Goal: Transaction & Acquisition: Book appointment/travel/reservation

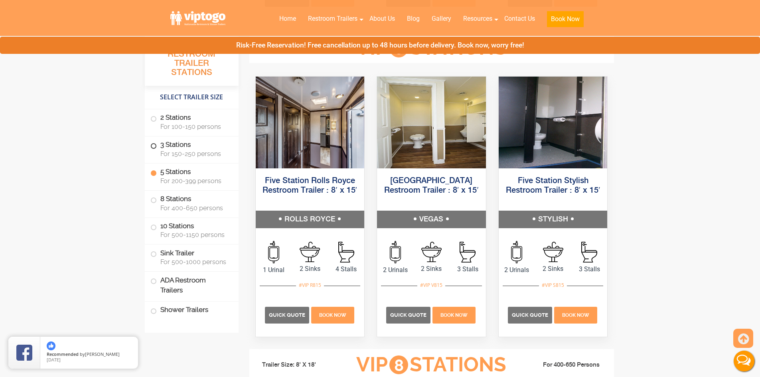
click at [182, 154] on span "For 150-250 persons" at bounding box center [194, 154] width 69 height 8
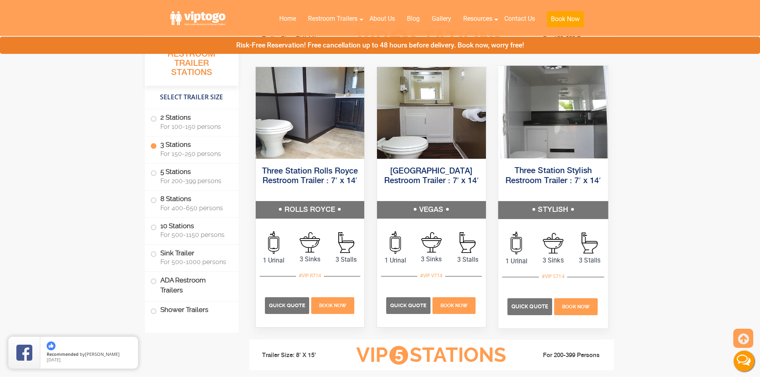
scroll to position [931, 0]
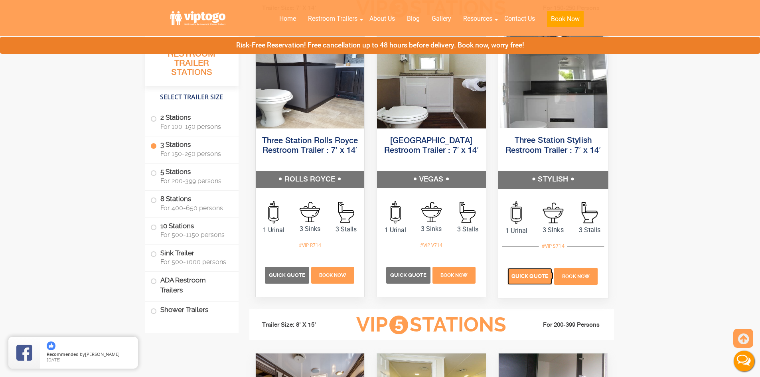
click at [542, 277] on span "Quick Quote" at bounding box center [530, 276] width 37 height 6
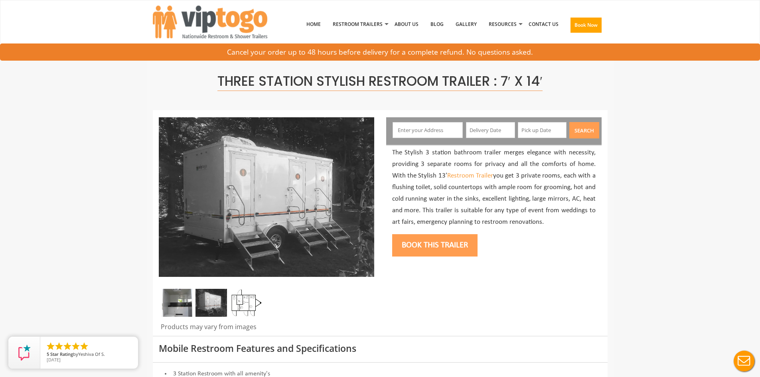
click at [400, 131] on input "text" at bounding box center [428, 130] width 70 height 16
type input "[GEOGRAPHIC_DATA], [GEOGRAPHIC_DATA], [GEOGRAPHIC_DATA]"
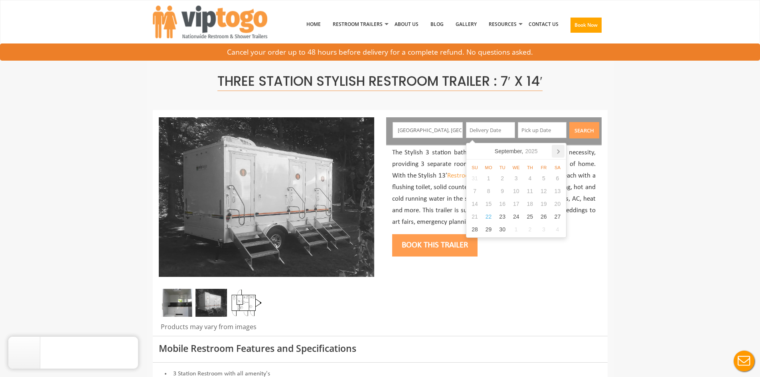
click at [555, 151] on icon at bounding box center [558, 151] width 13 height 13
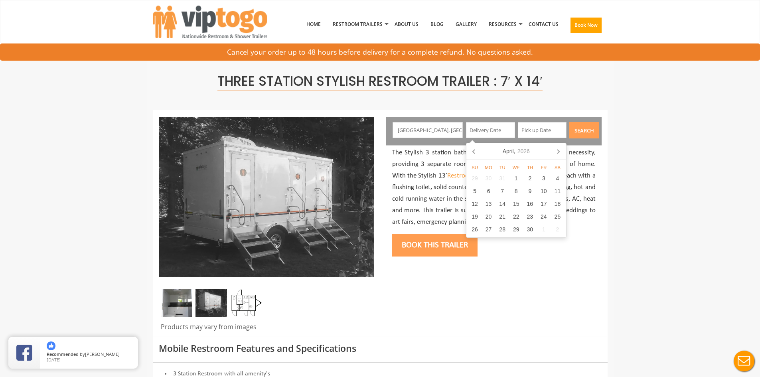
click at [555, 151] on icon at bounding box center [558, 151] width 13 height 13
click at [555, 192] on div "12" at bounding box center [558, 191] width 14 height 13
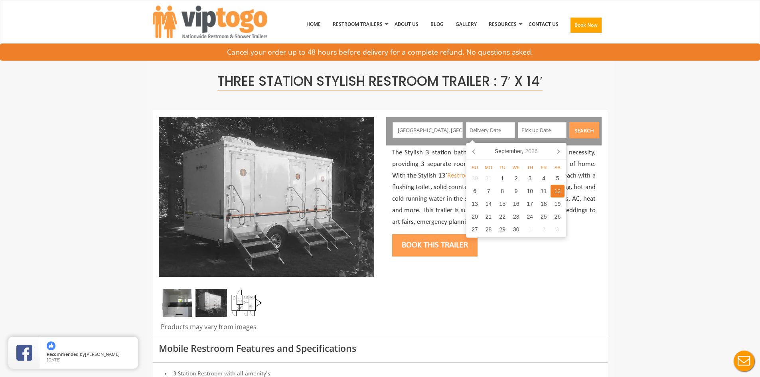
type input "[DATE]"
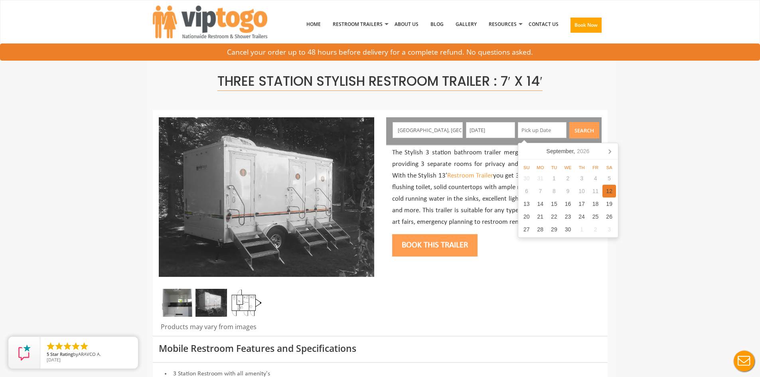
click at [610, 192] on div "12" at bounding box center [610, 191] width 14 height 13
type input "[DATE]"
click at [588, 133] on button "Search" at bounding box center [585, 130] width 30 height 16
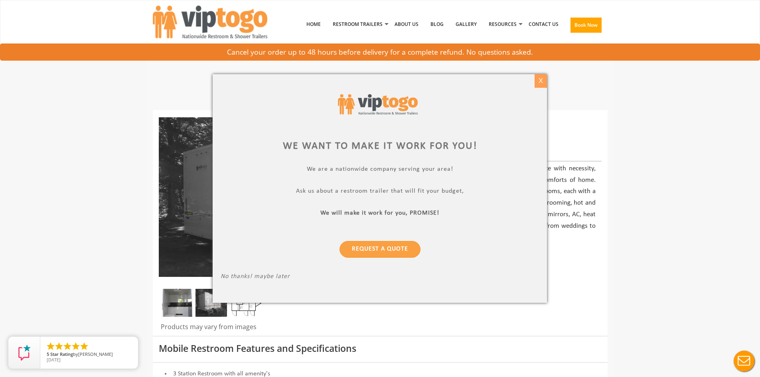
click at [536, 83] on div "X" at bounding box center [541, 81] width 12 height 14
